Goal: Task Accomplishment & Management: Complete application form

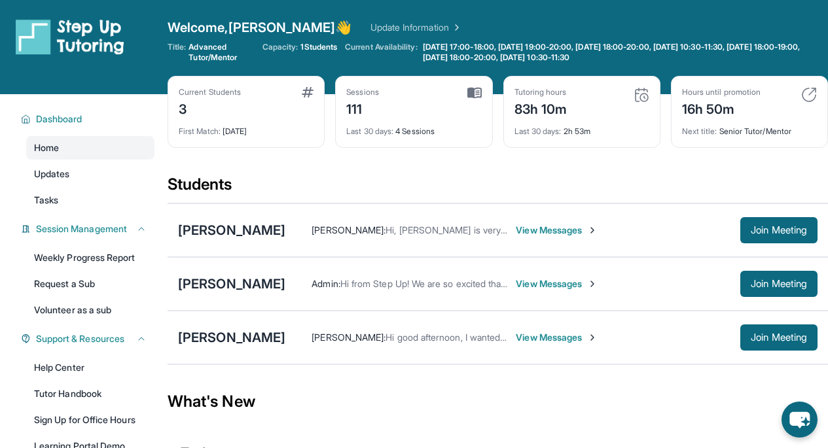
scroll to position [20, 0]
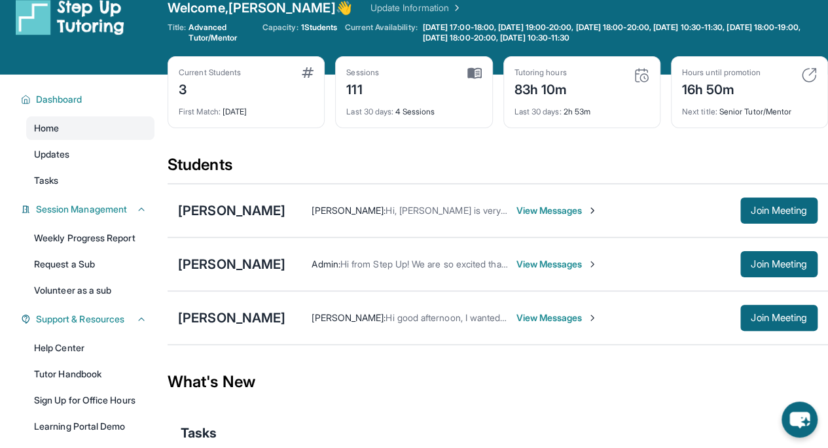
click at [232, 309] on div "[PERSON_NAME]" at bounding box center [231, 318] width 107 height 18
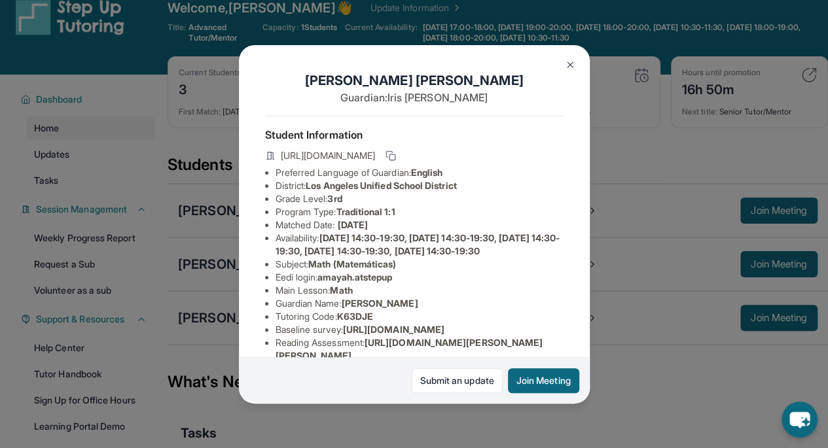
click at [572, 65] on img at bounding box center [570, 65] width 10 height 10
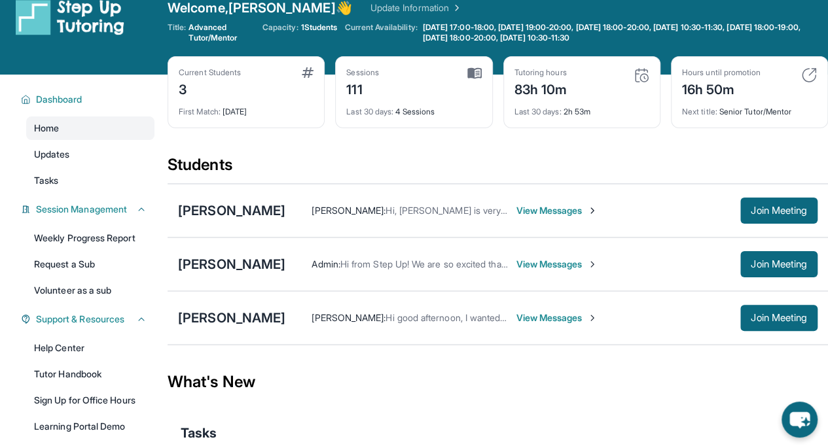
scroll to position [8, 0]
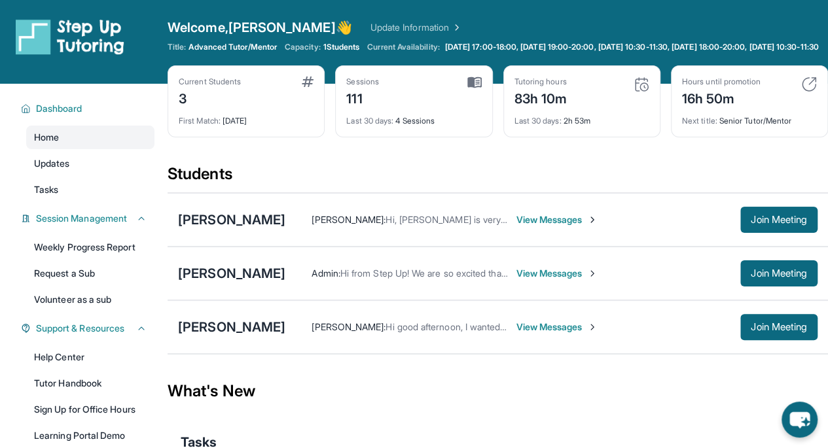
click at [450, 50] on span "[DATE] 17:00-18:00, [DATE] 19:00-20:00, [DATE] 10:30-11:30, [DATE] 18:00-20:00,…" at bounding box center [632, 47] width 374 height 10
click at [507, 52] on span "[DATE] 17:00-18:00, [DATE] 19:00-20:00, [DATE] 10:30-11:30, [DATE] 18:00-20:00,…" at bounding box center [632, 47] width 374 height 10
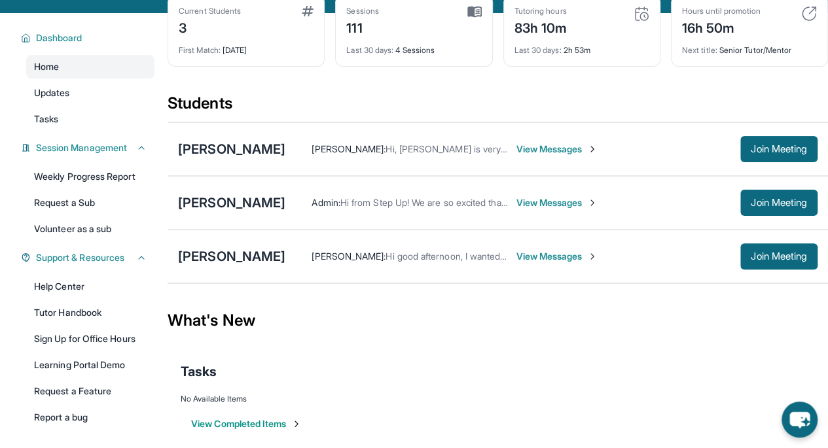
scroll to position [69, 0]
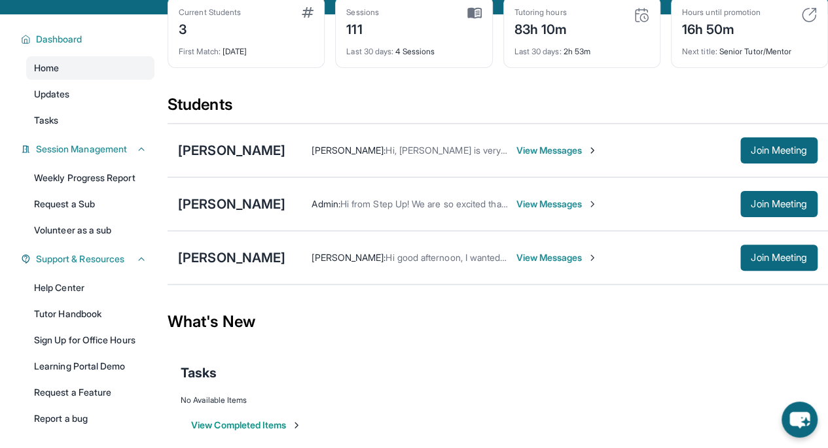
click at [99, 131] on link "Tasks" at bounding box center [90, 121] width 128 height 24
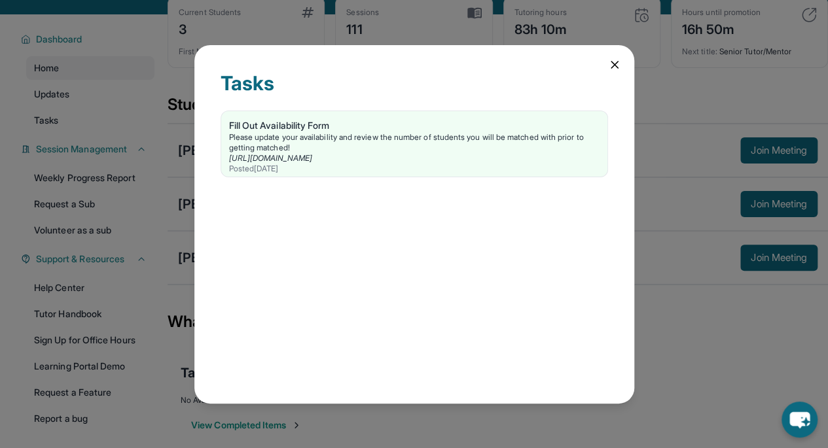
click at [308, 124] on div "Fill Out Availability Form" at bounding box center [414, 125] width 370 height 13
click at [269, 157] on link "https://form.stepuptutoring.org/JYQSVL" at bounding box center [270, 158] width 83 height 10
drag, startPoint x: 219, startPoint y: 160, endPoint x: 382, endPoint y: 156, distance: 163.0
click at [382, 156] on div "Tasks Fill Out Availability Form Please update your availability and review the…" at bounding box center [414, 224] width 440 height 359
copy link "https://form.stepuptutoring.org/JYQSVL"
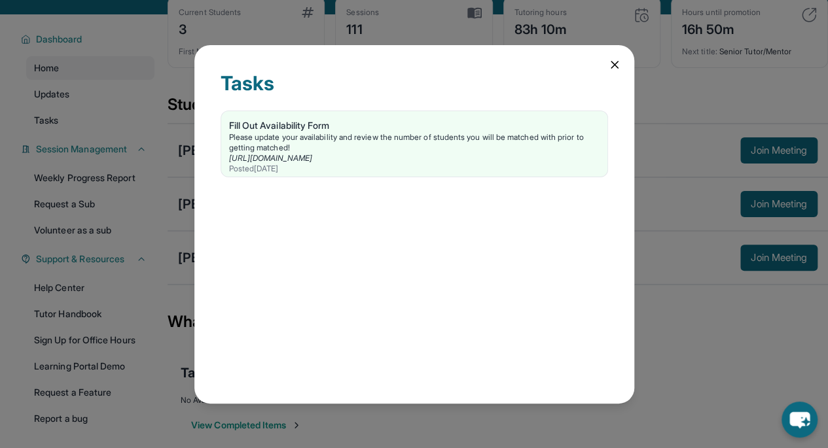
click at [611, 62] on icon at bounding box center [614, 64] width 13 height 13
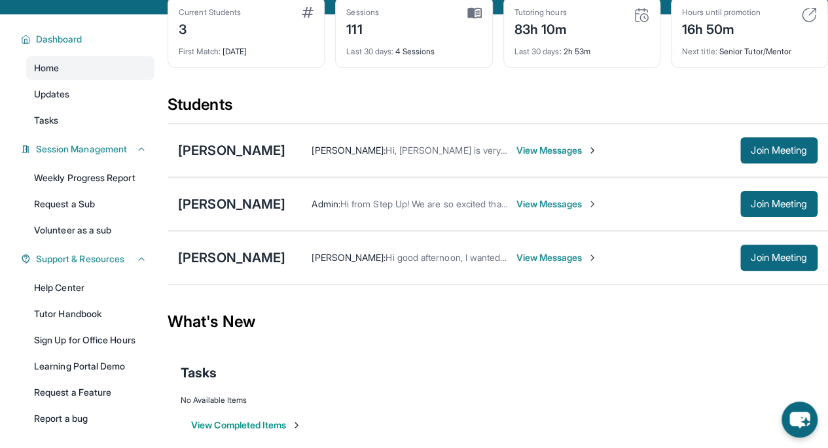
scroll to position [127, 0]
